Goal: Task Accomplishment & Management: Complete application form

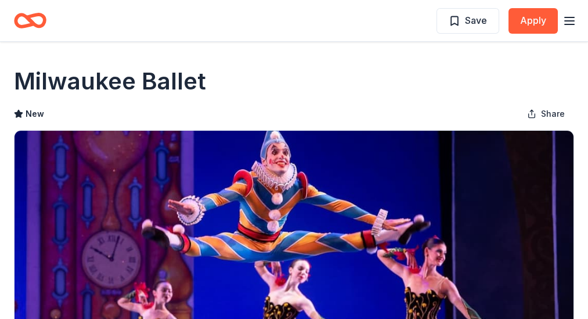
click at [520, 23] on button "Apply" at bounding box center [532, 21] width 49 height 26
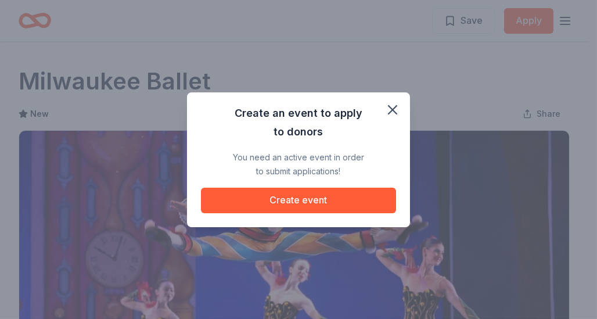
click at [284, 200] on button "Create event" at bounding box center [298, 200] width 195 height 26
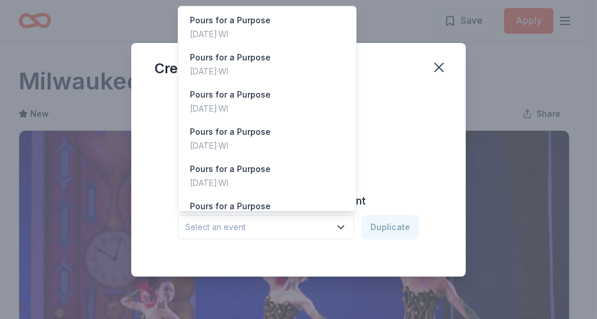
click at [336, 223] on button "Select an event" at bounding box center [266, 227] width 176 height 24
click at [428, 72] on div "Create an event Create from scratch Continue or Duplicate an existing event Sel…" at bounding box center [298, 159] width 334 height 233
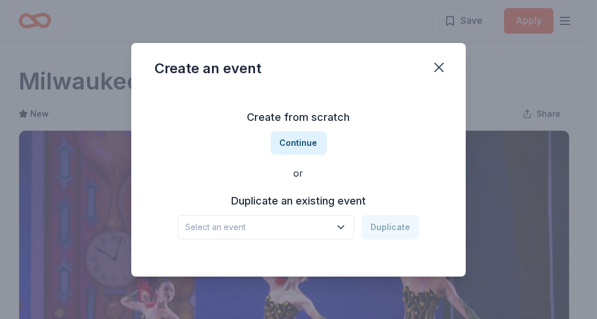
click at [290, 143] on button "Continue" at bounding box center [298, 142] width 56 height 23
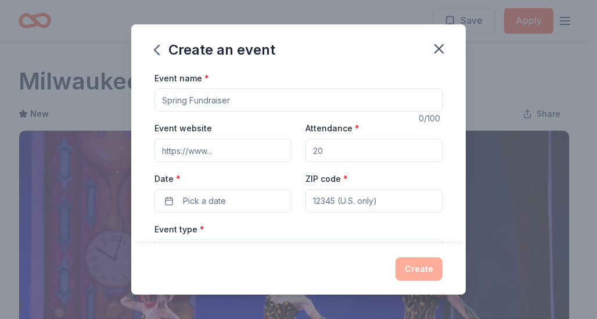
drag, startPoint x: 323, startPoint y: 150, endPoint x: 299, endPoint y: 151, distance: 23.9
click at [299, 151] on div "Event website Attendance * Date * Pick a date ZIP code *" at bounding box center [298, 166] width 288 height 91
type input "250"
click at [228, 195] on button "Pick a date" at bounding box center [222, 200] width 137 height 23
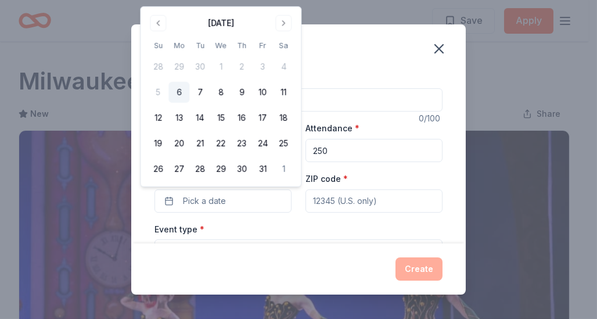
click at [160, 30] on button "Go to previous month" at bounding box center [158, 23] width 16 height 16
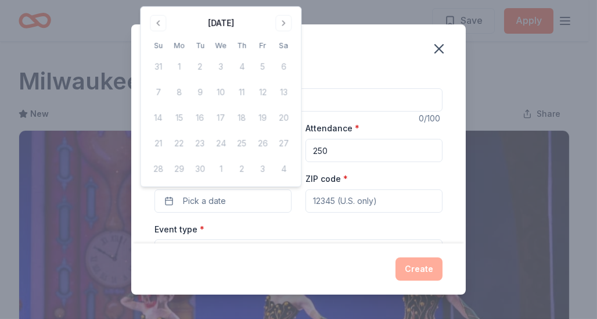
click at [281, 25] on button "Go to next month" at bounding box center [283, 23] width 16 height 16
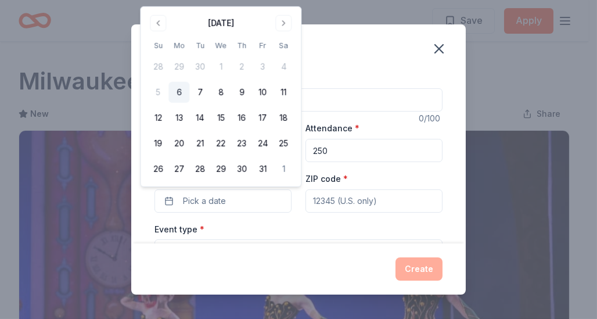
click at [281, 25] on button "Go to next month" at bounding box center [283, 23] width 16 height 16
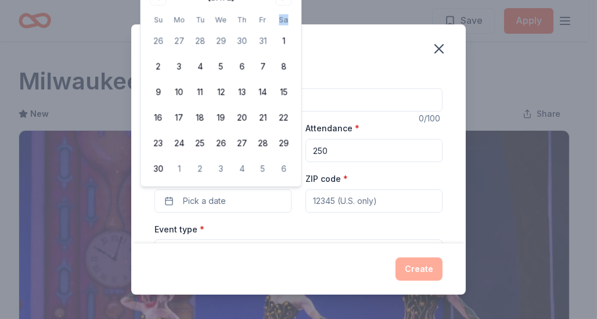
click at [281, 25] on th "Sa" at bounding box center [283, 20] width 21 height 12
click at [240, 92] on button "13" at bounding box center [241, 92] width 21 height 21
click at [274, 197] on span "button" at bounding box center [279, 201] width 14 height 14
click at [232, 201] on button "Pick a date" at bounding box center [222, 200] width 137 height 23
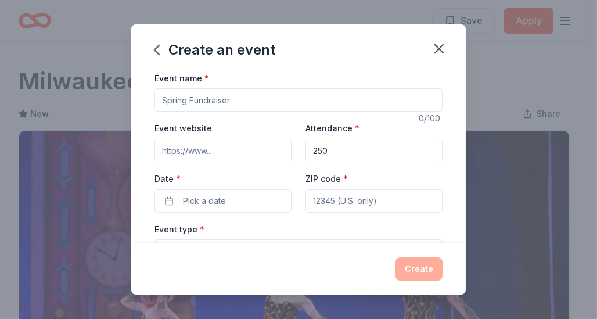
click at [225, 197] on button "Pick a date" at bounding box center [222, 200] width 137 height 23
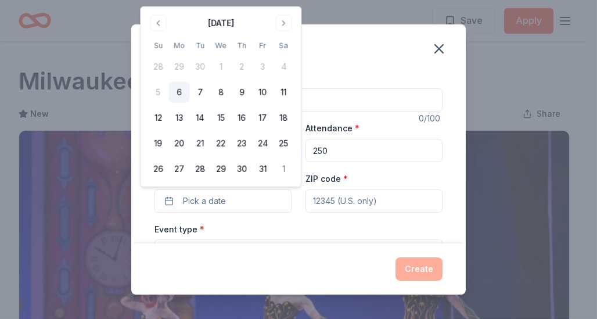
click at [279, 21] on button "Go to next month" at bounding box center [283, 23] width 16 height 16
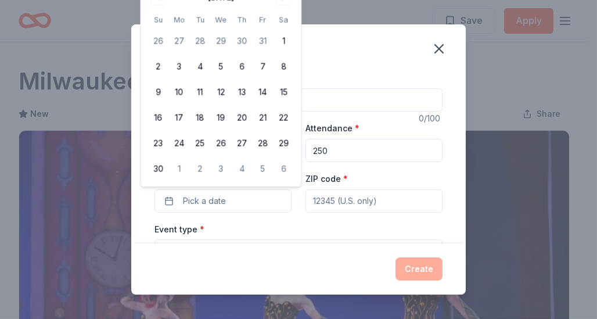
click at [214, 204] on span "Pick a date" at bounding box center [204, 201] width 43 height 14
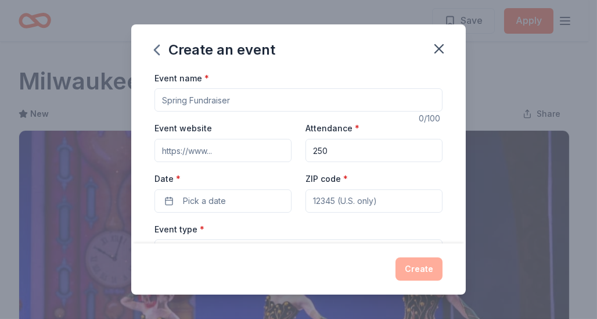
click at [214, 198] on span "Pick a date" at bounding box center [204, 201] width 43 height 14
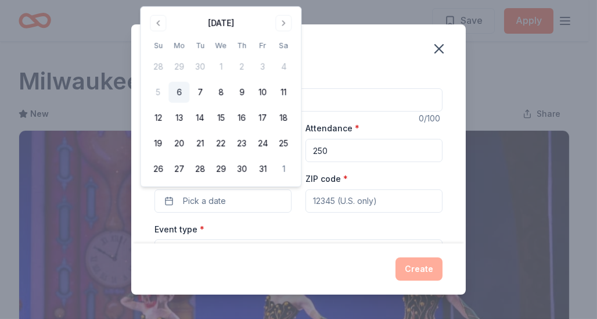
click at [284, 21] on button "Go to next month" at bounding box center [283, 23] width 16 height 16
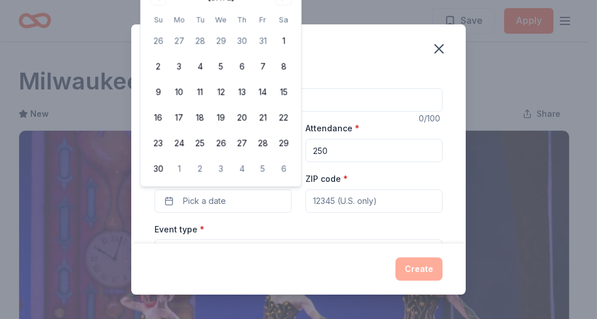
click at [218, 196] on span "Pick a date" at bounding box center [204, 201] width 43 height 14
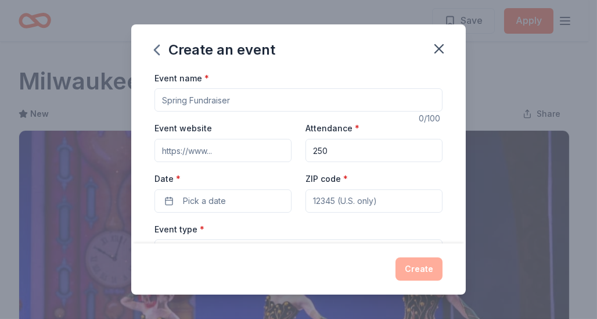
click at [324, 203] on input "ZIP code *" at bounding box center [373, 200] width 137 height 23
type input "53217"
click at [274, 222] on div "Event type * Select" at bounding box center [298, 243] width 288 height 42
click at [229, 200] on button "Pick a date" at bounding box center [222, 200] width 137 height 23
click at [333, 151] on input "250" at bounding box center [373, 150] width 137 height 23
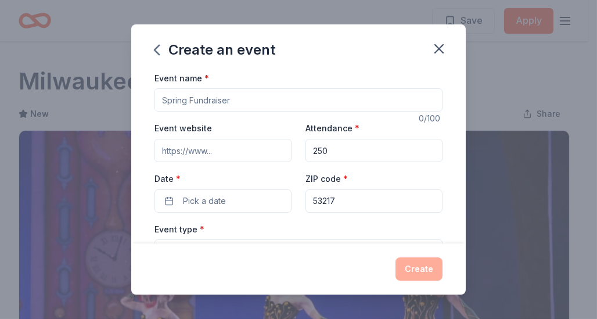
drag, startPoint x: 304, startPoint y: 149, endPoint x: 283, endPoint y: 151, distance: 21.0
click at [283, 151] on div "Event website Attendance * 250 Date * Pick a date ZIP code * 53217" at bounding box center [298, 166] width 288 height 91
type input "250"
click at [206, 194] on span "Pick a date" at bounding box center [204, 201] width 43 height 14
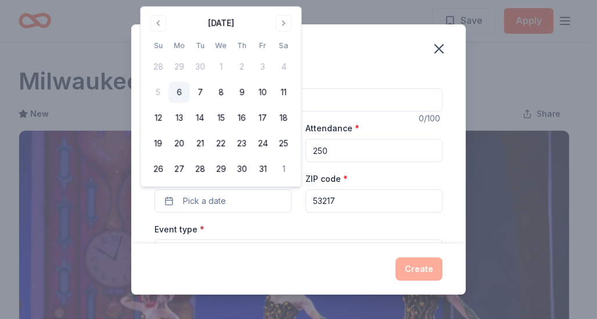
click at [280, 22] on button "Go to next month" at bounding box center [283, 23] width 16 height 16
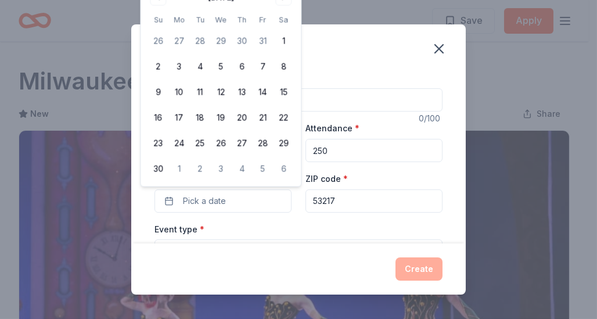
click at [226, 223] on div "Event type * Select" at bounding box center [298, 243] width 288 height 42
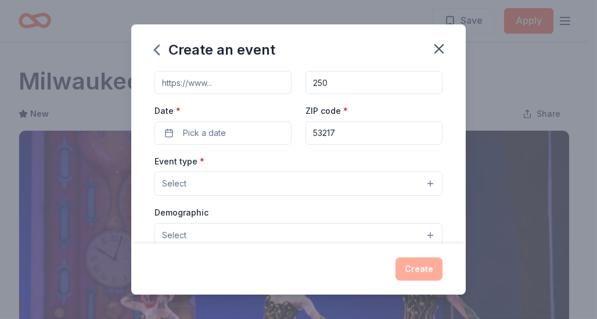
scroll to position [116, 0]
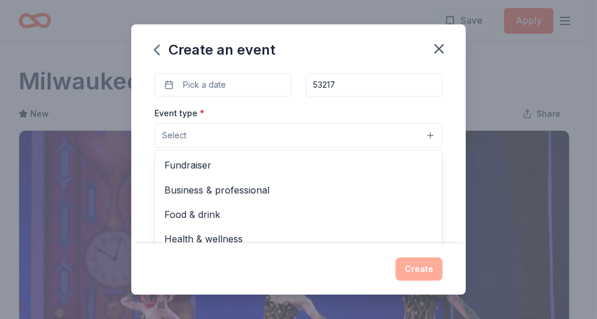
click at [201, 134] on button "Select" at bounding box center [298, 135] width 288 height 24
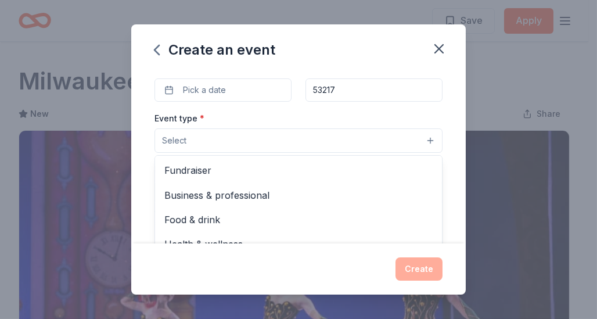
scroll to position [90, 0]
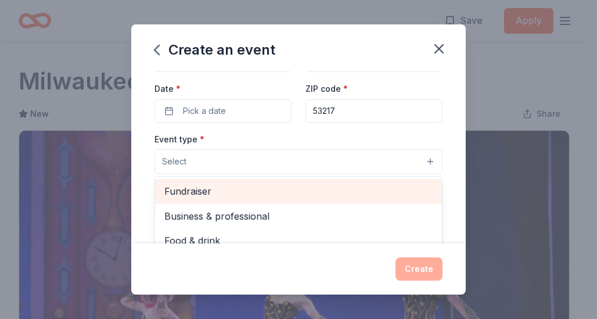
click at [282, 192] on span "Fundraiser" at bounding box center [298, 190] width 268 height 15
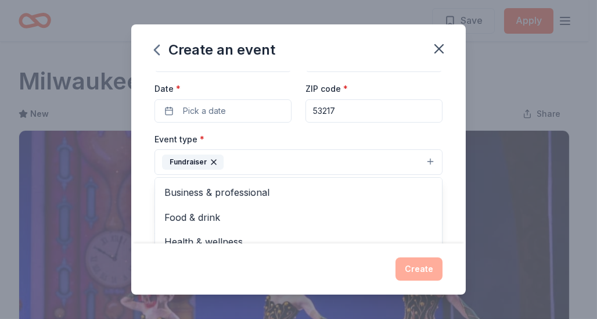
click at [215, 108] on div "Event name * 0 /100 Event website Attendance * 250 Date * Pick a date ZIP code …" at bounding box center [298, 249] width 288 height 537
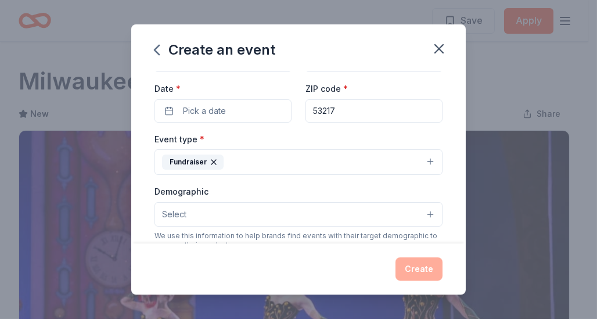
scroll to position [148, 0]
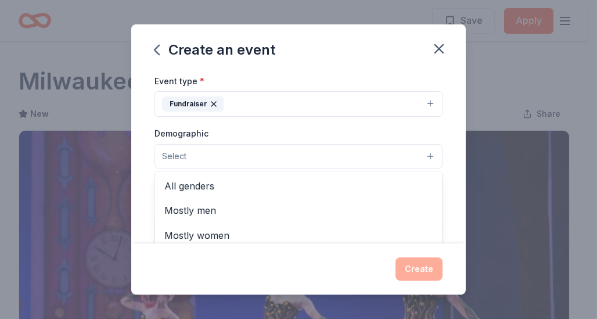
click at [192, 155] on button "Select" at bounding box center [298, 156] width 288 height 24
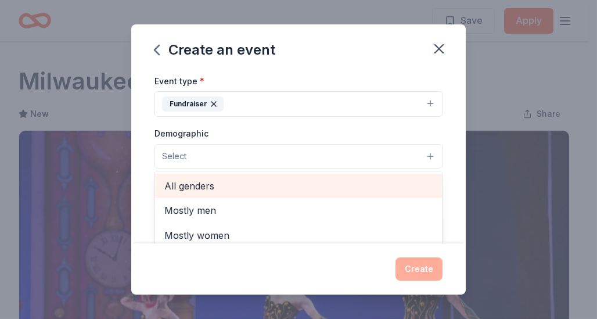
click at [197, 185] on span "All genders" at bounding box center [298, 185] width 268 height 15
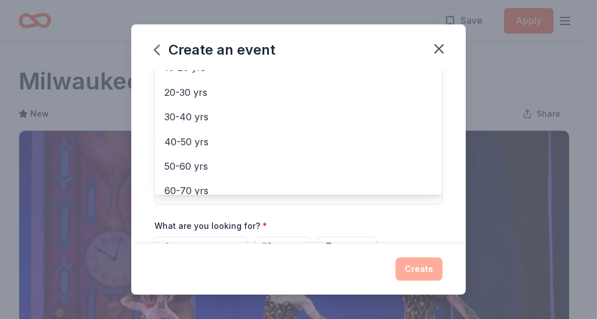
scroll to position [45, 0]
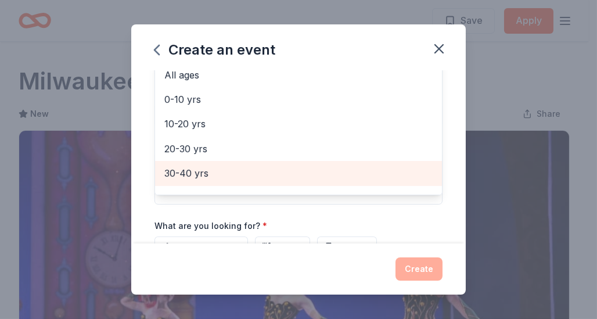
drag, startPoint x: 214, startPoint y: 146, endPoint x: 216, endPoint y: 168, distance: 22.7
click at [216, 168] on div "Mostly men Mostly women All ages [DEMOGRAPHIC_DATA] yrs 10-20 yrs 20-30 yrs 30-…" at bounding box center [298, 125] width 288 height 139
click at [215, 167] on span "30-40 yrs" at bounding box center [298, 172] width 268 height 15
click at [218, 169] on span "40-50 yrs" at bounding box center [298, 172] width 268 height 15
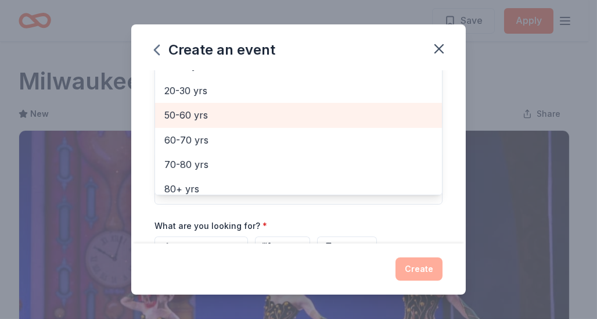
click at [214, 115] on span "50-60 yrs" at bounding box center [298, 114] width 268 height 15
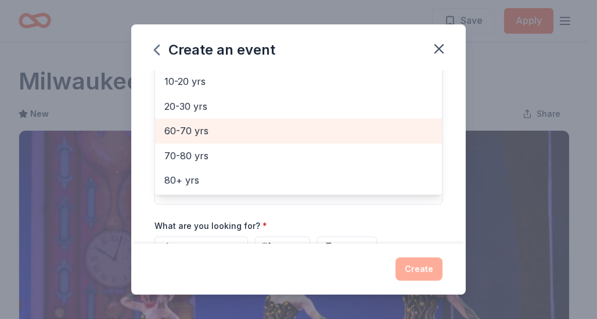
scroll to position [280, 0]
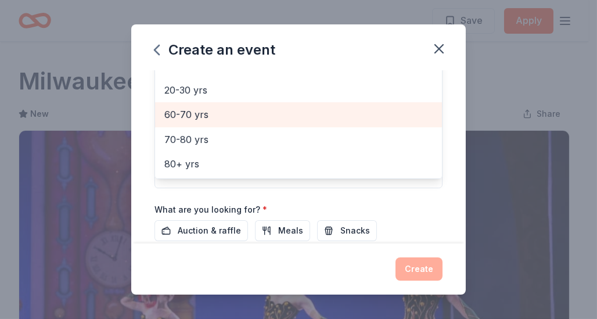
click at [213, 117] on span "60-70 yrs" at bounding box center [298, 114] width 268 height 15
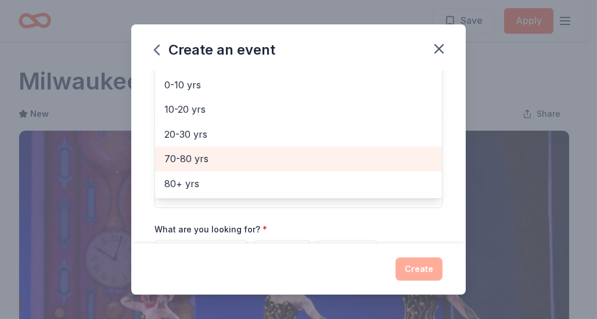
scroll to position [324, 0]
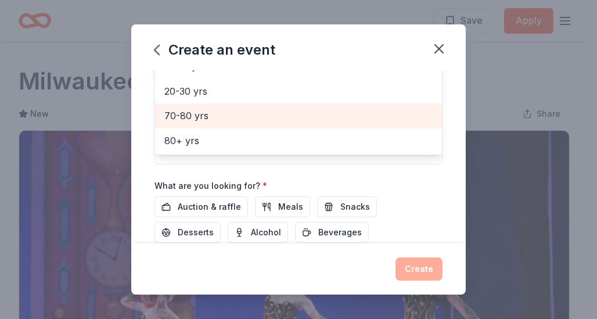
click at [215, 115] on span "70-80 yrs" at bounding box center [298, 115] width 268 height 15
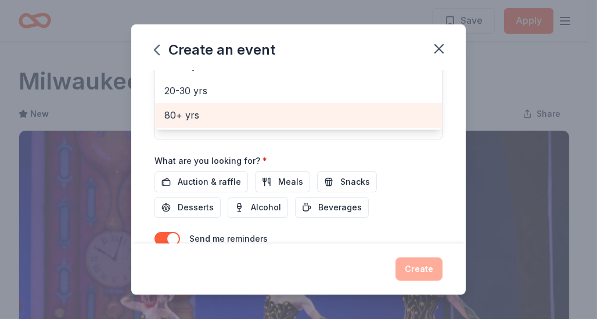
click at [215, 115] on span "80+ yrs" at bounding box center [298, 114] width 268 height 15
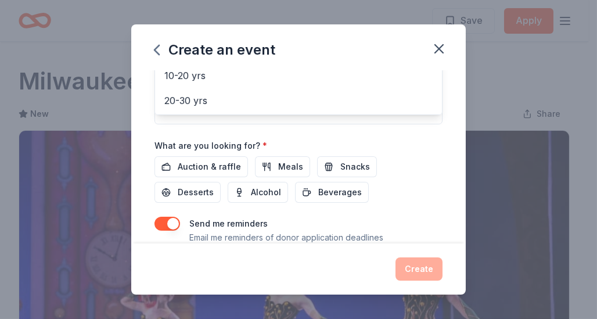
scroll to position [401, 0]
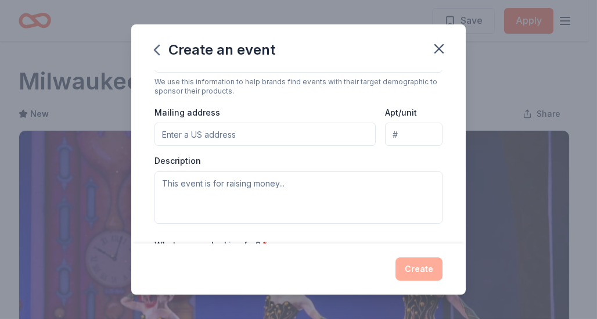
scroll to position [272, 0]
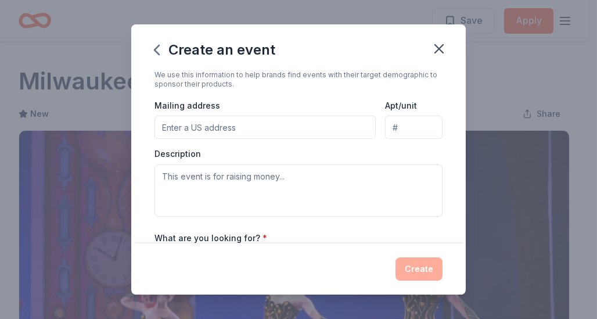
click at [196, 125] on input "Mailing address" at bounding box center [264, 126] width 221 height 23
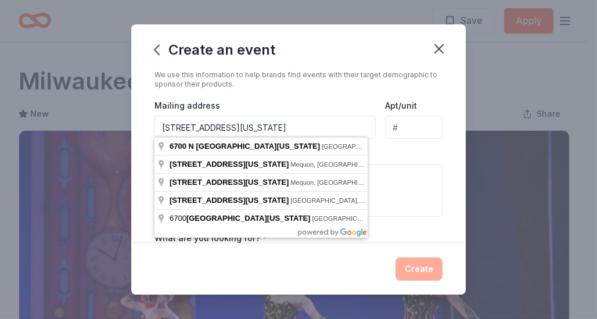
click at [280, 125] on input "[STREET_ADDRESS][US_STATE]" at bounding box center [264, 126] width 221 height 23
click at [285, 125] on input "[STREET_ADDRESS][US_STATE]" at bounding box center [264, 126] width 221 height 23
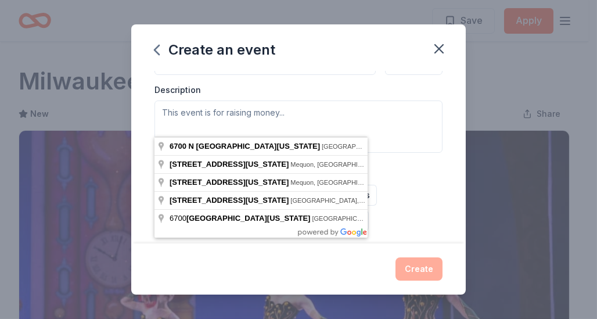
scroll to position [330, 0]
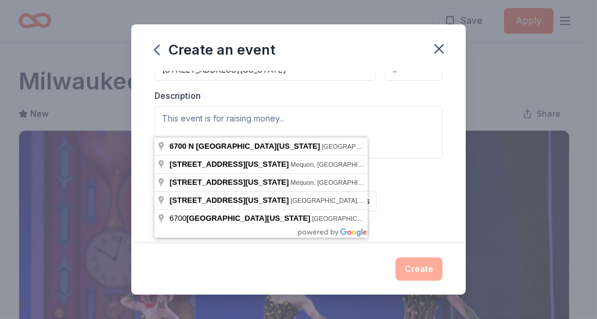
type input "[STREET_ADDRESS][US_STATE]"
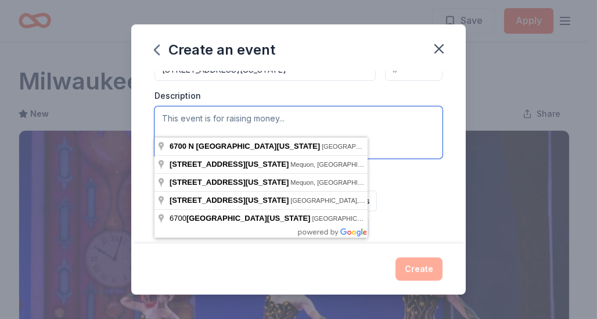
click at [184, 114] on textarea at bounding box center [298, 132] width 288 height 52
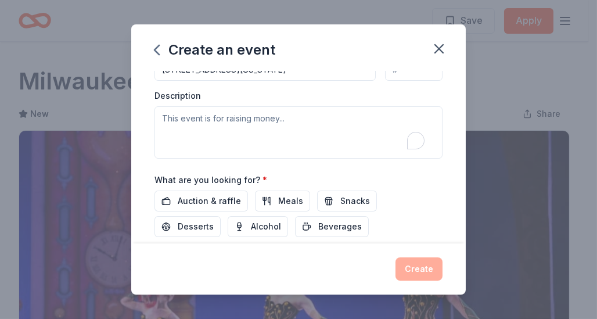
click at [179, 198] on span "Auction & raffle" at bounding box center [209, 201] width 63 height 14
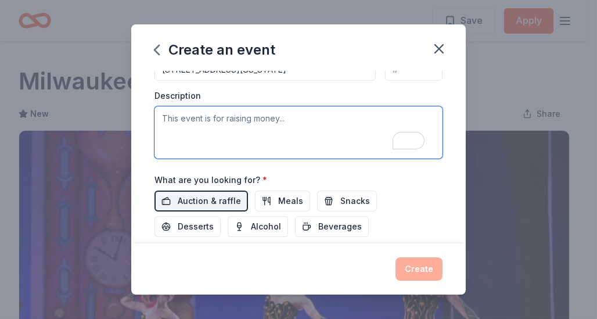
click at [182, 116] on textarea "To enrich screen reader interactions, please activate Accessibility in Grammarl…" at bounding box center [298, 132] width 288 height 52
click at [302, 116] on textarea "To enrich screen reader interactions, please activate Accessibility in Grammarl…" at bounding box center [298, 132] width 288 height 52
click at [304, 113] on textarea "To enrich screen reader interactions, please activate Accessibility in Grammarl…" at bounding box center [298, 132] width 288 height 52
click at [302, 115] on textarea "To enrich screen reader interactions, please activate Accessibility in Grammarl…" at bounding box center [298, 132] width 288 height 52
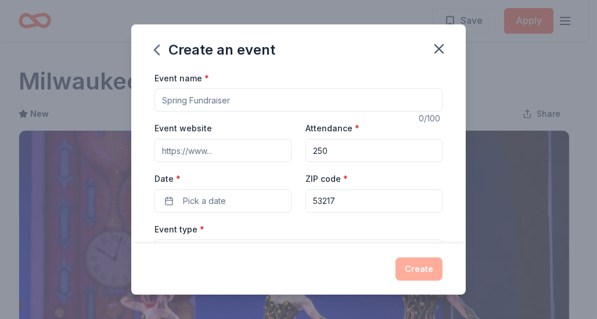
scroll to position [58, 0]
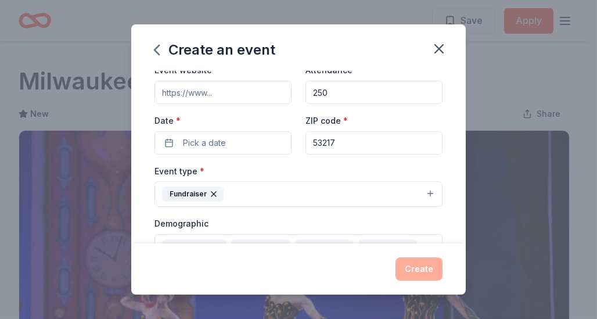
click at [244, 142] on button "Pick a date" at bounding box center [222, 142] width 137 height 23
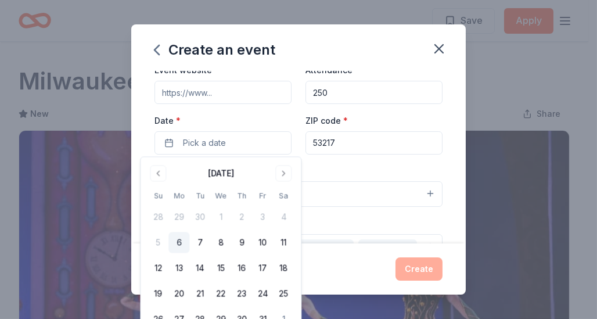
click at [281, 174] on button "Go to next month" at bounding box center [283, 173] width 16 height 16
click at [281, 175] on button "Go to next month" at bounding box center [283, 173] width 16 height 16
click at [283, 174] on button "Go to next month" at bounding box center [283, 173] width 16 height 16
click at [284, 174] on button "Go to next month" at bounding box center [283, 173] width 16 height 16
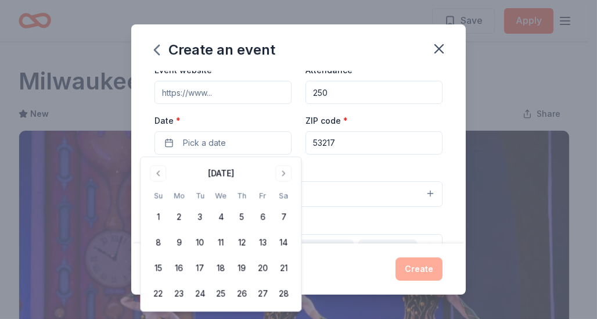
click at [284, 174] on button "Go to next month" at bounding box center [283, 173] width 16 height 16
click at [286, 174] on button "Go to next month" at bounding box center [283, 173] width 16 height 16
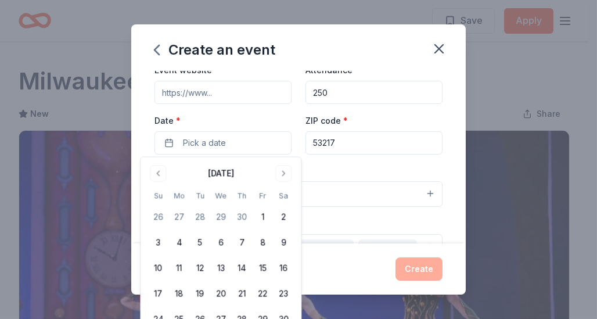
click at [283, 217] on button "2" at bounding box center [283, 217] width 21 height 21
click at [243, 136] on button "[DATE]" at bounding box center [222, 142] width 137 height 23
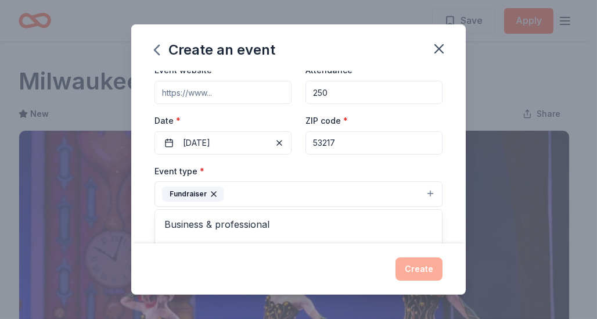
click at [261, 183] on button "Fundraiser" at bounding box center [298, 194] width 288 height 26
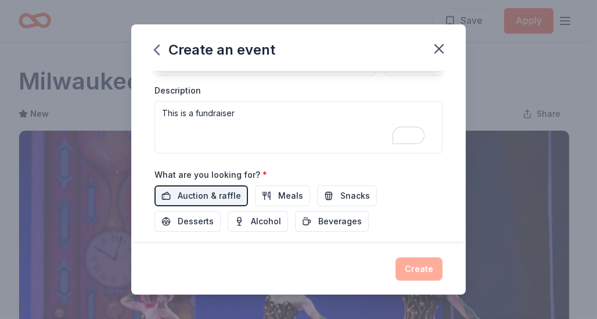
scroll to position [334, 0]
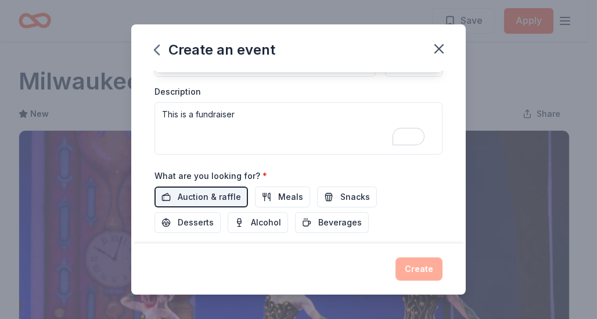
click at [251, 111] on div "Event type * Fundraiser Business & professional Food & drink Health & wellness …" at bounding box center [298, 21] width 288 height 266
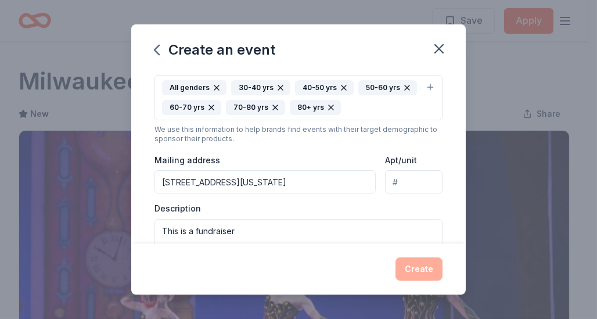
scroll to position [268, 0]
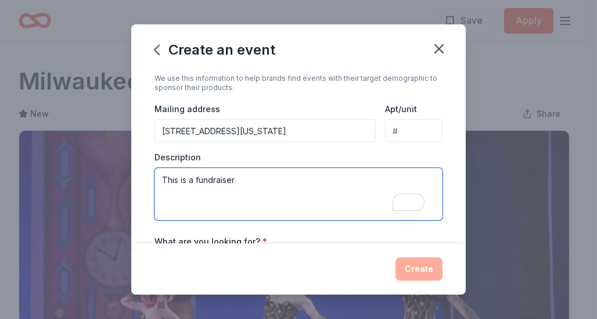
click at [243, 180] on textarea "This is a fundraiser" at bounding box center [298, 194] width 288 height 52
drag, startPoint x: 161, startPoint y: 177, endPoint x: 274, endPoint y: 180, distance: 112.6
click at [274, 180] on textarea "This is a fundraiser" at bounding box center [298, 194] width 288 height 52
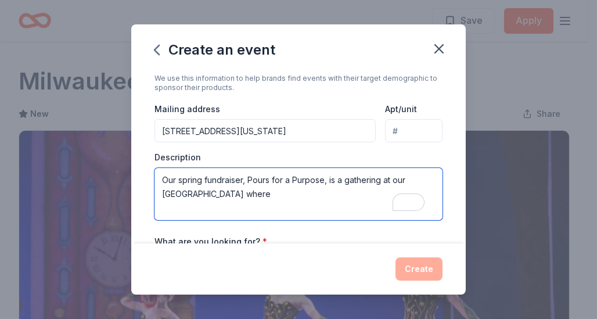
click at [345, 180] on textarea "Our spring fundraiser, Pours for a Purpose, is a gathering at our [GEOGRAPHIC_D…" at bounding box center [298, 194] width 288 height 52
click at [380, 192] on textarea "Our spring fundraiser, Pours for a Purpose, is a sponsored and ticketed event, …" at bounding box center [298, 194] width 288 height 52
click at [381, 193] on textarea "Our spring fundraiser, Pours for a Purpose, is a sponsored and ticketed event, …" at bounding box center [298, 194] width 288 height 52
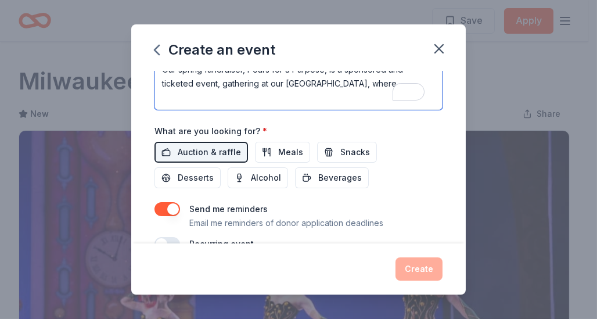
scroll to position [343, 0]
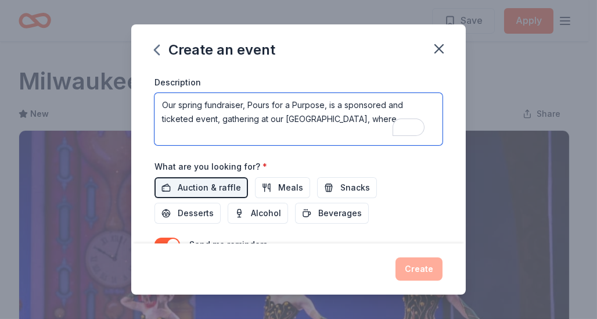
click at [250, 102] on textarea "Our spring fundraiser, Pours for a Purpose, is a sponsored and ticketed event, …" at bounding box center [298, 119] width 288 height 52
click at [327, 102] on textarea "Our spring fundraiser, "Pours for a Purpose, is a sponsored and ticketed event,…" at bounding box center [298, 119] width 288 height 52
click at [223, 119] on textarea "Our spring fundraiser, "Pours for a Purpose", is a sponsored and ticketed event…" at bounding box center [298, 119] width 288 height 52
click at [222, 120] on textarea "Our spring fundraiser, "Pours for a Purpose", is a sponsored and ticketed event…" at bounding box center [298, 119] width 288 height 52
drag, startPoint x: 266, startPoint y: 115, endPoint x: 283, endPoint y: 118, distance: 17.2
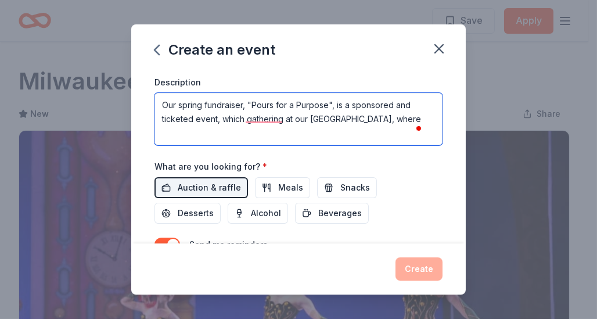
click at [283, 118] on textarea "Our spring fundraiser, "Pours for a Purpose", is a sponsored and ticketed event…" at bounding box center [298, 119] width 288 height 52
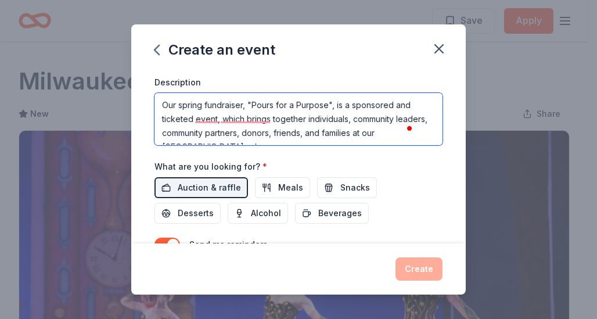
click at [408, 136] on textarea "Our spring fundraiser, "Pours for a Purpose", is a sponsored and ticketed event…" at bounding box center [298, 119] width 288 height 52
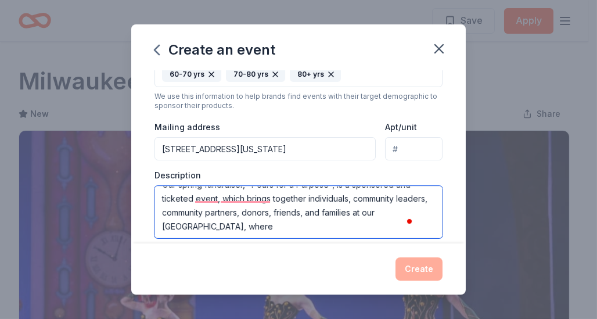
scroll to position [285, 0]
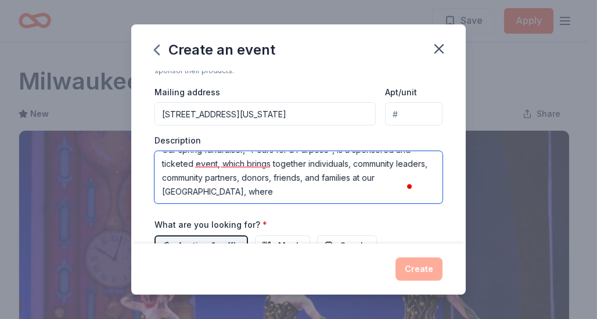
click at [259, 191] on textarea "Our spring fundraiser, "Pours for a Purpose", is a sponsored and ticketed event…" at bounding box center [298, 177] width 288 height 52
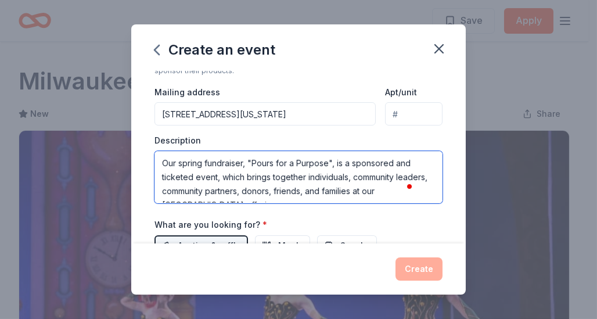
scroll to position [0, 0]
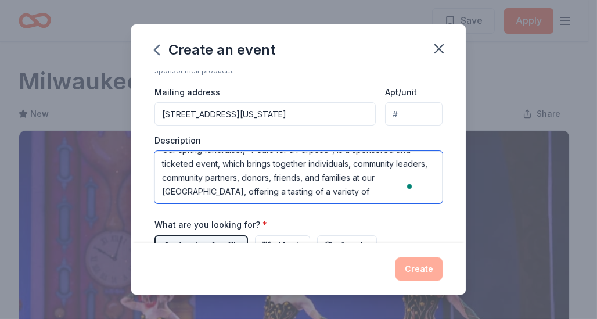
click at [355, 186] on textarea "Our spring fundraiser, "Pours for a Purpose", is a sponsored and ticketed event…" at bounding box center [298, 177] width 288 height 52
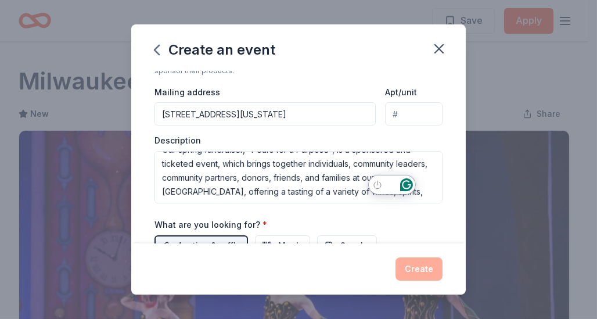
click at [412, 196] on div at bounding box center [396, 187] width 54 height 24
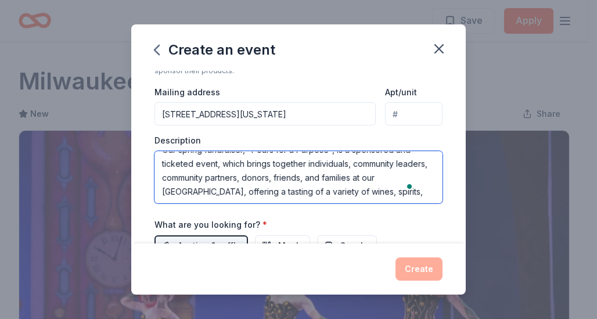
click at [411, 194] on textarea "Our spring fundraiser, "Pours for a Purpose", is a sponsored and ticketed event…" at bounding box center [298, 177] width 288 height 52
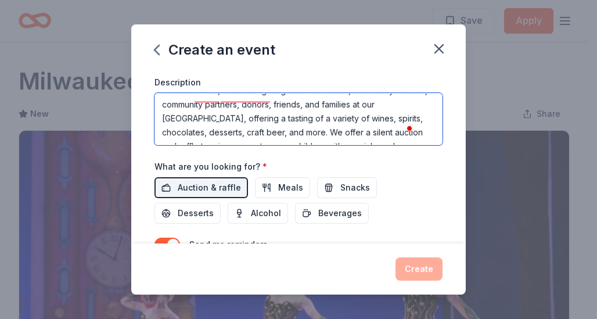
scroll to position [33, 0]
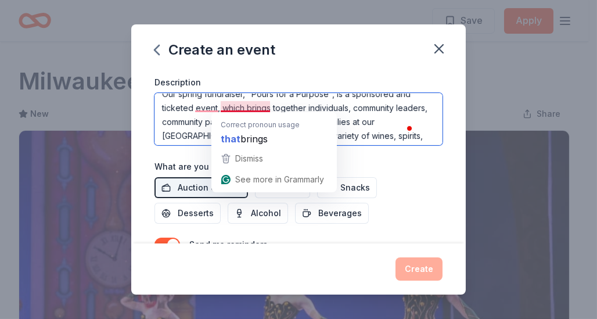
click at [238, 107] on textarea "Our spring fundraiser, "Pours for a Purpose", is a sponsored and ticketed event…" at bounding box center [298, 119] width 288 height 52
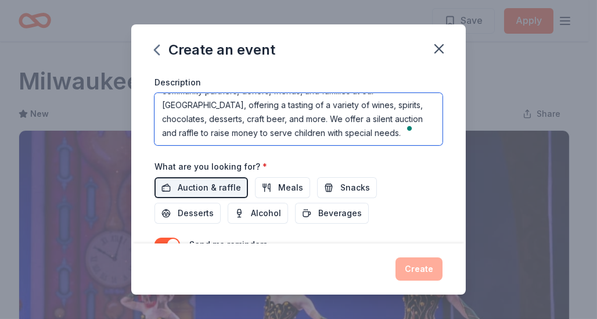
click at [194, 130] on textarea "Our spring fundraiser, "Pours for a Purpose", is a sponsored and ticketed event…" at bounding box center [298, 119] width 288 height 52
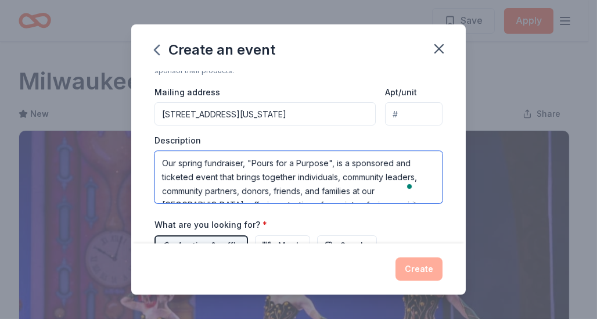
drag, startPoint x: 194, startPoint y: 188, endPoint x: 154, endPoint y: 146, distance: 58.3
click at [154, 146] on div "Description Our spring fundraiser, "Pours for a Purpose", is a sponsored and ti…" at bounding box center [298, 169] width 288 height 68
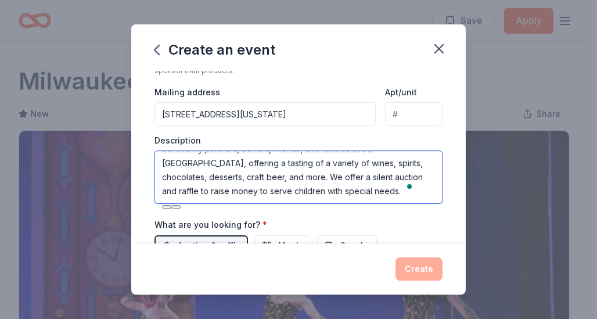
click at [200, 190] on textarea "Our spring fundraiser, "Pours for a Purpose", is a sponsored and ticketed event…" at bounding box center [298, 177] width 288 height 52
click at [195, 188] on textarea "Our spring fundraiser, "Pours for a Purpose", is a sponsored and ticketed event…" at bounding box center [298, 177] width 288 height 52
click at [190, 189] on textarea "Our spring fundraiser, "Pours for a Purpose", is a sponsored and ticketed event…" at bounding box center [298, 177] width 288 height 52
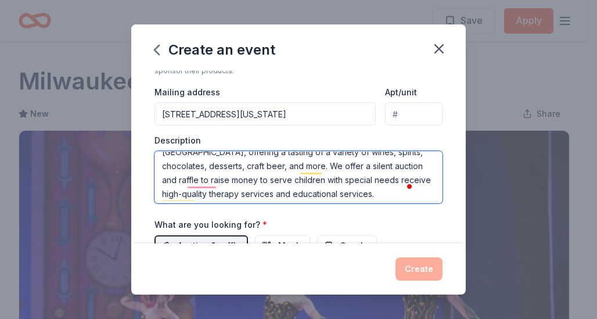
scroll to position [53, 0]
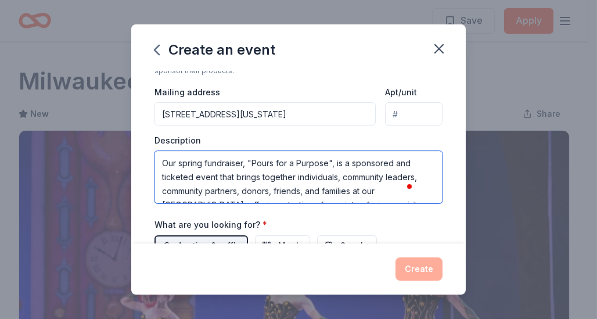
drag, startPoint x: 204, startPoint y: 194, endPoint x: 161, endPoint y: 150, distance: 62.0
click at [161, 151] on textarea "Our spring fundraiser, "Pours for a Purpose", is a sponsored and ticketed event…" at bounding box center [298, 177] width 288 height 52
paste textarea "Spring Fundraiser: Pours for a Purpose “Pours for a Purpose” is our annual spri…"
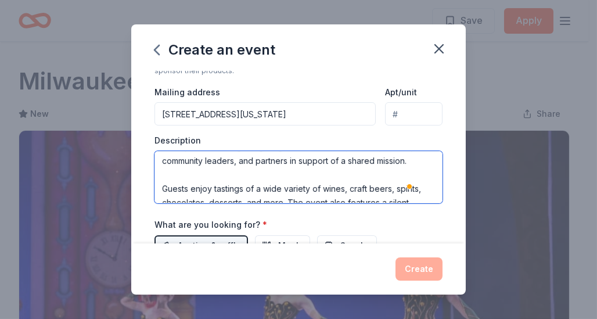
scroll to position [0, 0]
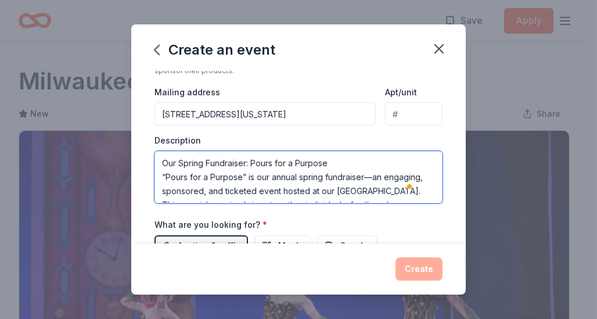
click at [364, 176] on textarea "Our Spring Fundraiser: Pours for a Purpose “Pours for a Purpose” is our annual …" at bounding box center [298, 177] width 288 height 52
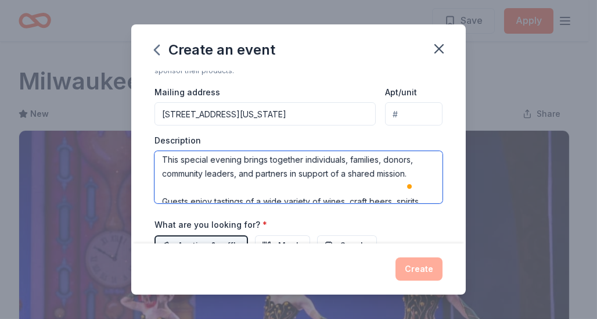
scroll to position [45, 0]
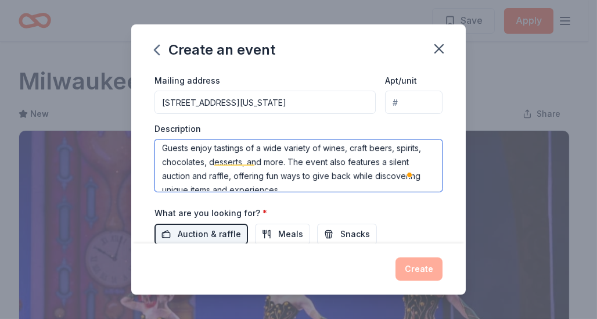
click at [163, 159] on textarea "Our Spring Fundraiser: Pours for a Purpose “Pours for a Purpose” is our annual …" at bounding box center [298, 165] width 288 height 52
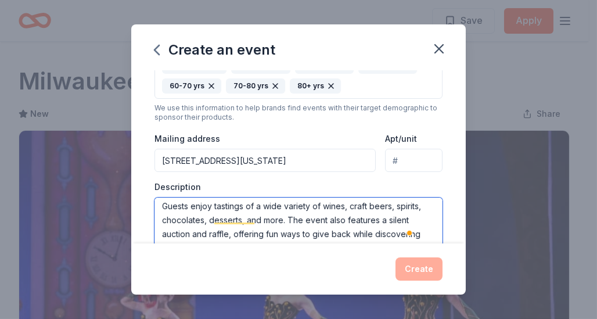
type textarea "Our Spring Fundraiser: Pours for a Purpose “Pours for a Purpose” is our annual …"
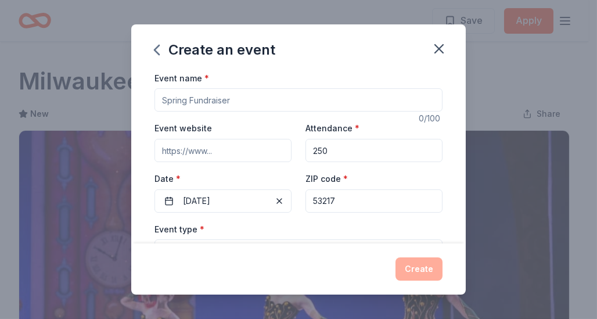
click at [225, 149] on input "Event website" at bounding box center [222, 150] width 137 height 23
type input "[DOMAIN_NAME]"
click at [270, 161] on input "[DOMAIN_NAME]" at bounding box center [222, 150] width 137 height 23
drag, startPoint x: 160, startPoint y: 99, endPoint x: 254, endPoint y: 97, distance: 93.5
click at [263, 101] on input "Event name *" at bounding box center [298, 99] width 288 height 23
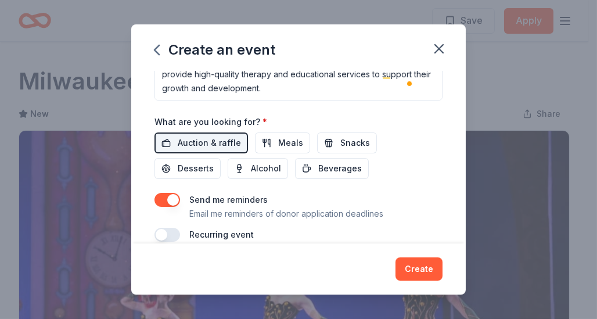
scroll to position [401, 0]
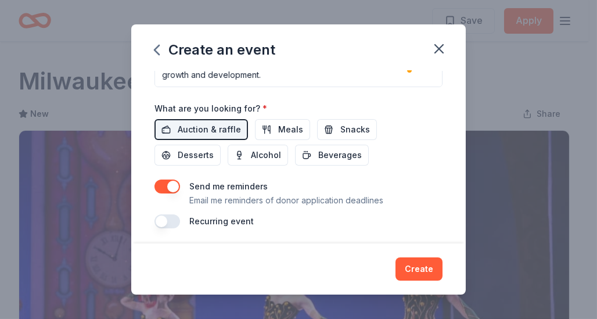
type input "Pours for a Purpose"
click at [423, 271] on button "Create" at bounding box center [418, 268] width 47 height 23
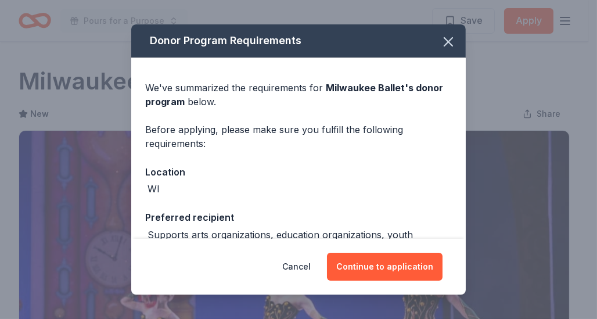
click at [381, 266] on button "Continue to application" at bounding box center [384, 266] width 115 height 28
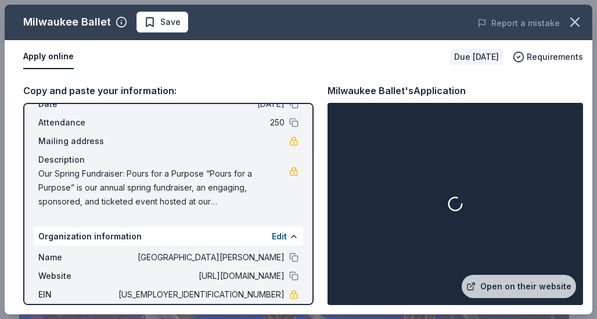
scroll to position [115, 0]
